Goal: Task Accomplishment & Management: Complete application form

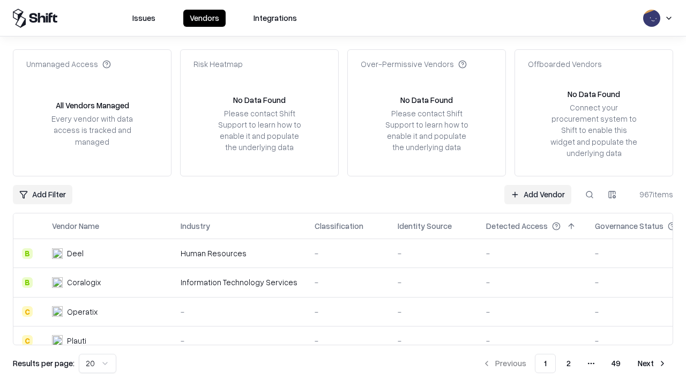
click at [537, 194] on link "Add Vendor" at bounding box center [537, 194] width 67 height 19
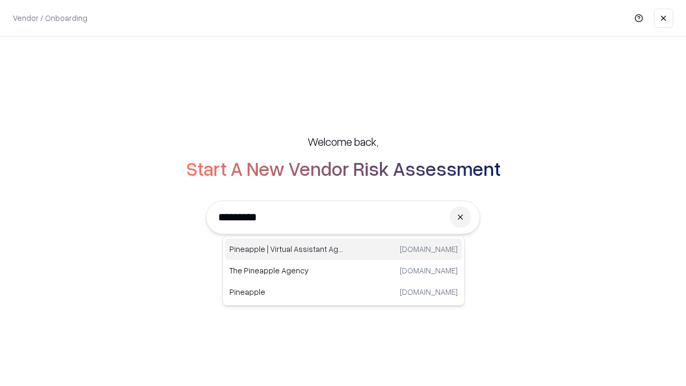
click at [343, 249] on div "Pineapple | Virtual Assistant Agency [DOMAIN_NAME]" at bounding box center [343, 248] width 237 height 21
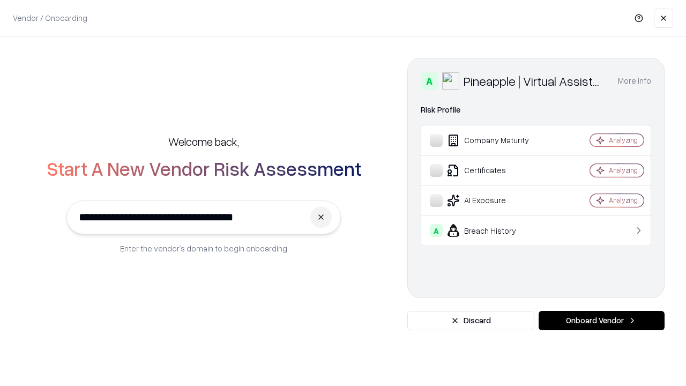
type input "**********"
click at [601, 320] on button "Onboard Vendor" at bounding box center [601, 320] width 126 height 19
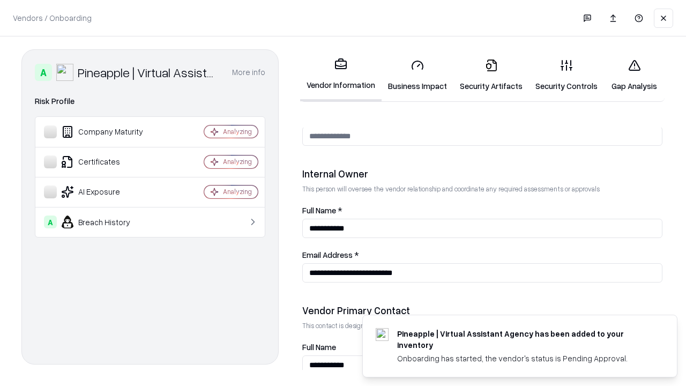
scroll to position [555, 0]
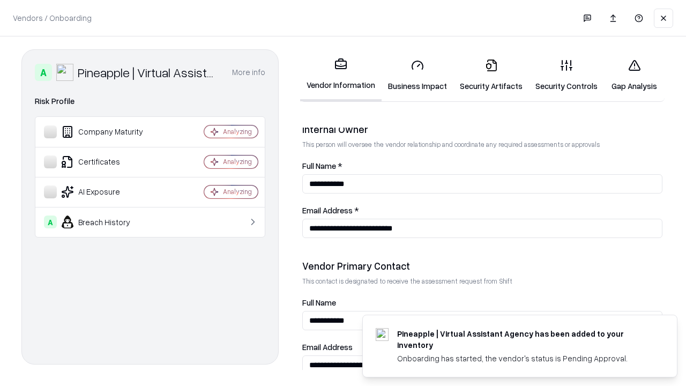
click at [417, 75] on link "Business Impact" at bounding box center [417, 75] width 72 height 50
click at [491, 75] on link "Security Artifacts" at bounding box center [491, 75] width 76 height 50
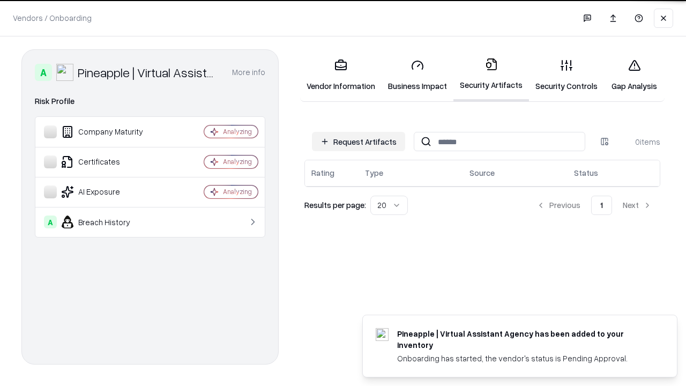
click at [358, 141] on button "Request Artifacts" at bounding box center [358, 141] width 93 height 19
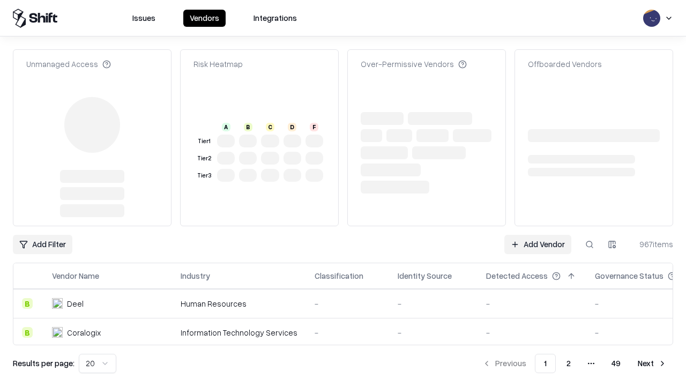
click at [537, 235] on link "Add Vendor" at bounding box center [537, 244] width 67 height 19
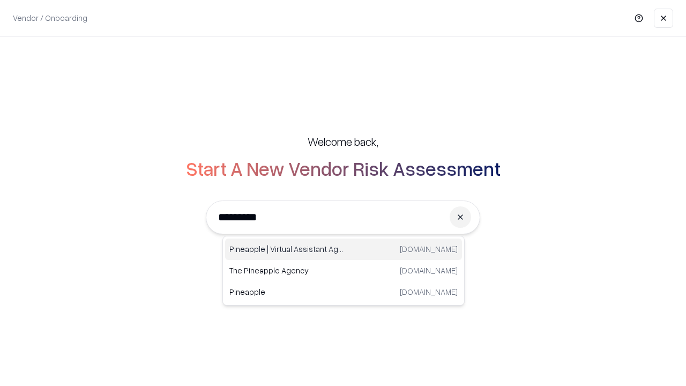
click at [343, 249] on div "Pineapple | Virtual Assistant Agency [DOMAIN_NAME]" at bounding box center [343, 248] width 237 height 21
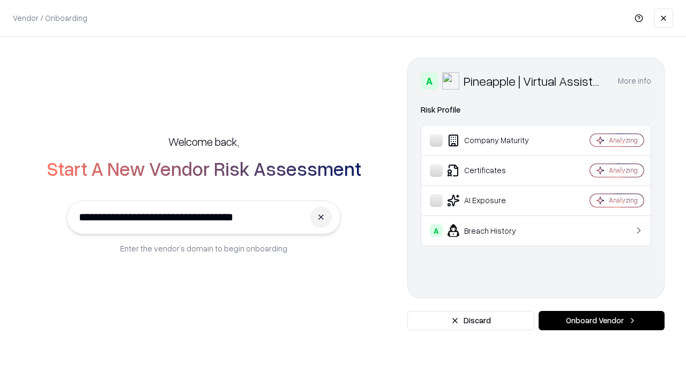
type input "**********"
click at [601, 320] on button "Onboard Vendor" at bounding box center [601, 320] width 126 height 19
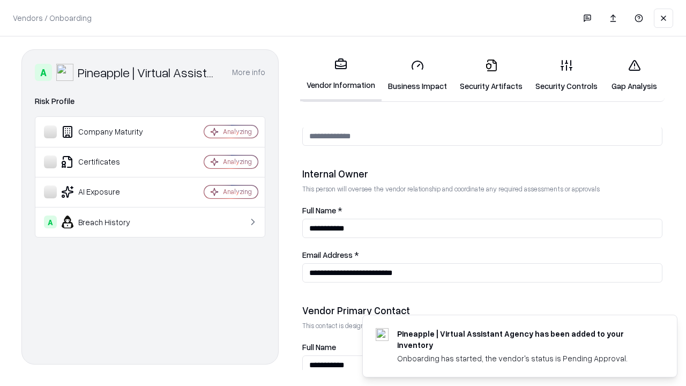
scroll to position [555, 0]
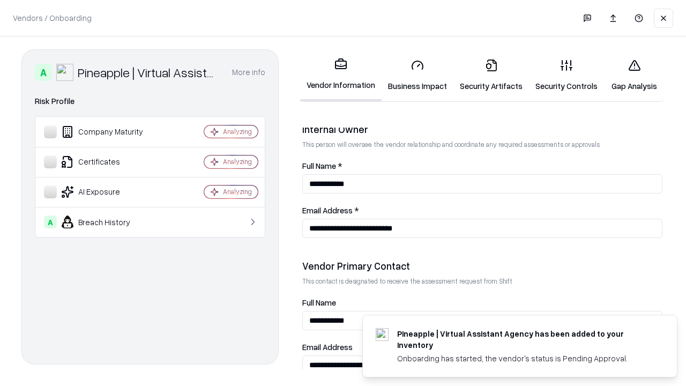
click at [634, 75] on link "Gap Analysis" at bounding box center [634, 75] width 61 height 50
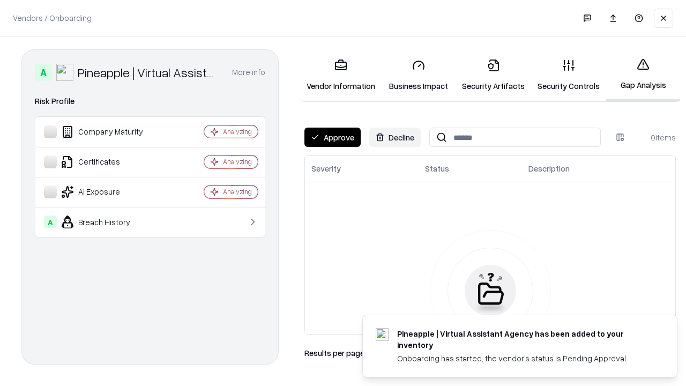
click at [332, 137] on button "Approve" at bounding box center [332, 137] width 56 height 19
